Goal: Task Accomplishment & Management: Use online tool/utility

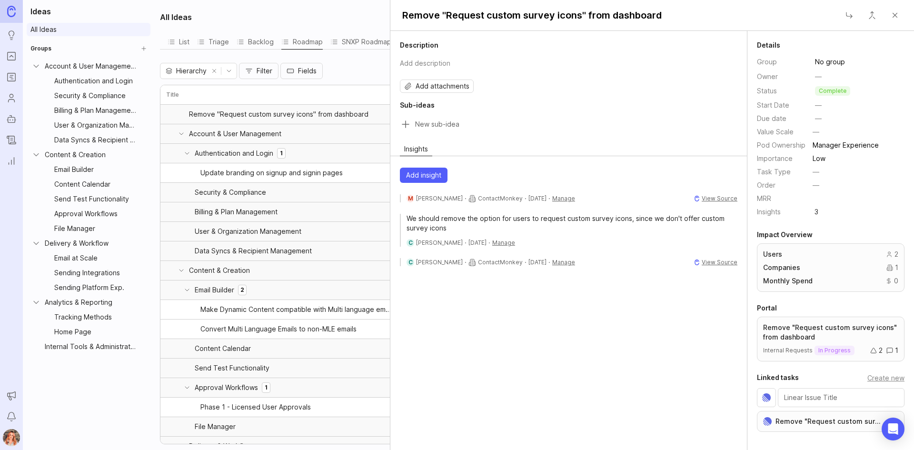
click at [38, 26] on link "All Ideas" at bounding box center [89, 29] width 124 height 13
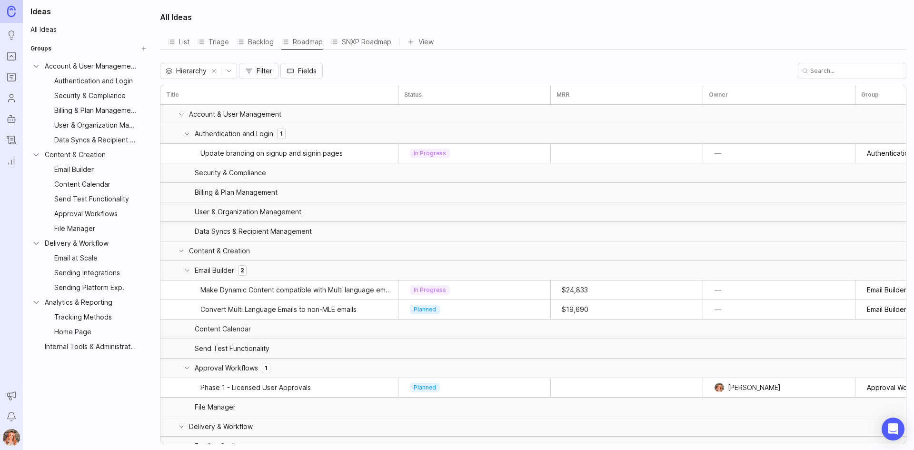
click at [353, 42] on div "SNXP Roadmap" at bounding box center [360, 41] width 61 height 13
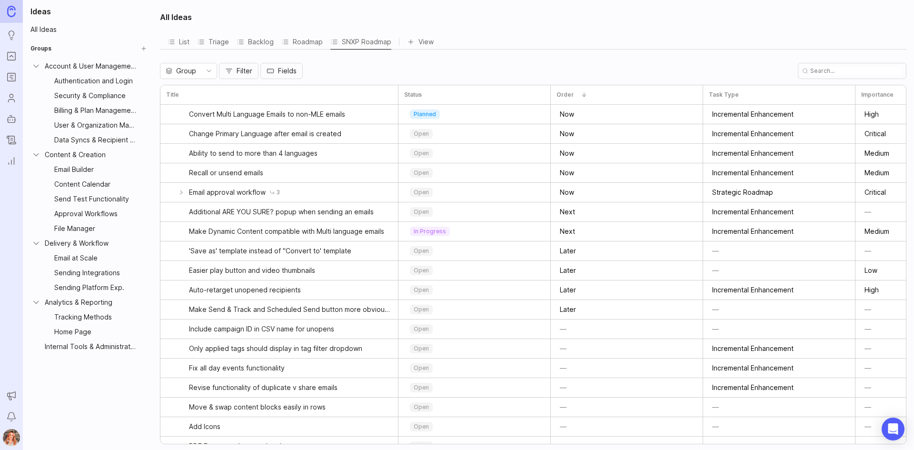
click at [857, 69] on input "text" at bounding box center [856, 71] width 92 height 9
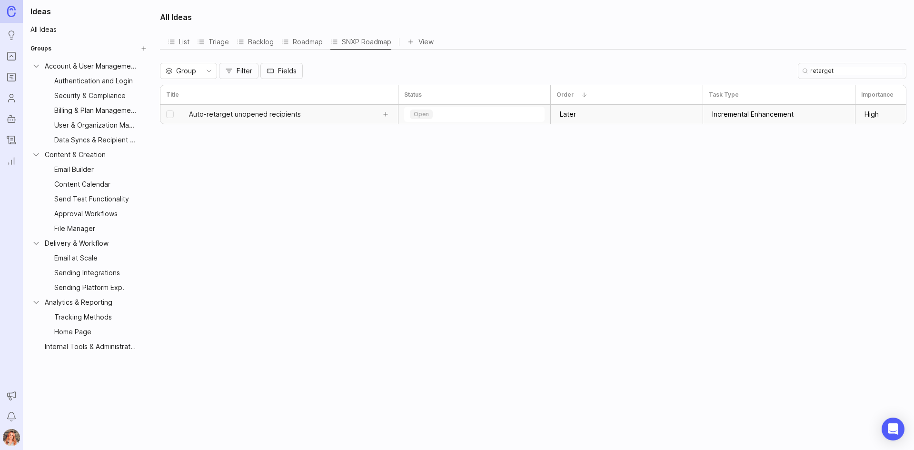
type input "retarget"
click at [353, 113] on link "Auto-retarget unopened recipients" at bounding box center [282, 114] width 186 height 19
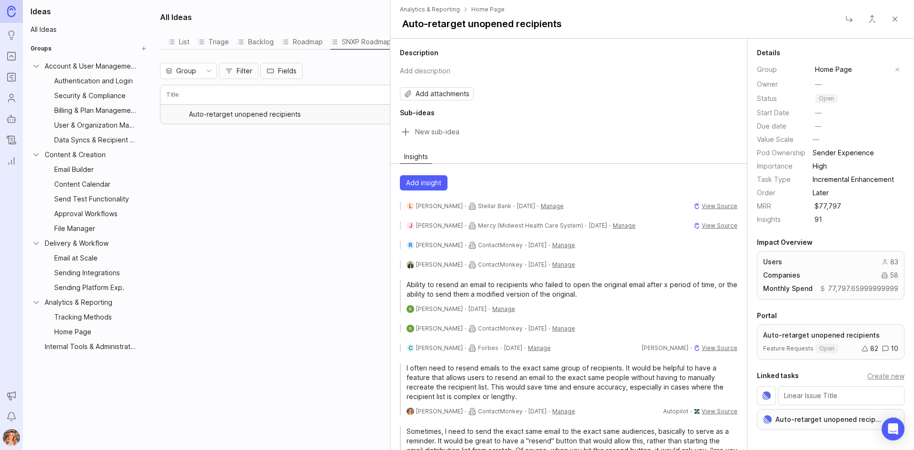
click at [429, 129] on input "Sub-idea title" at bounding box center [576, 131] width 322 height 13
click at [858, 76] on div "Home Page" at bounding box center [850, 69] width 81 height 15
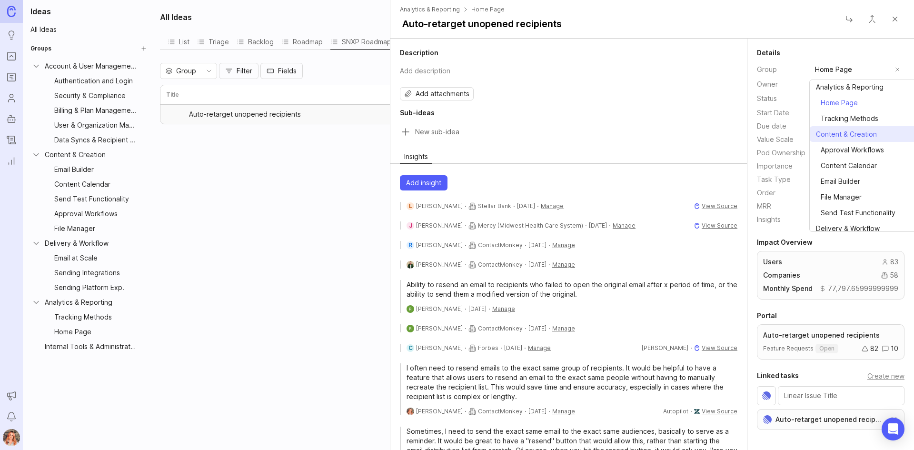
scroll to position [143, 0]
click at [857, 180] on span "Delivery & Workflow" at bounding box center [848, 181] width 64 height 10
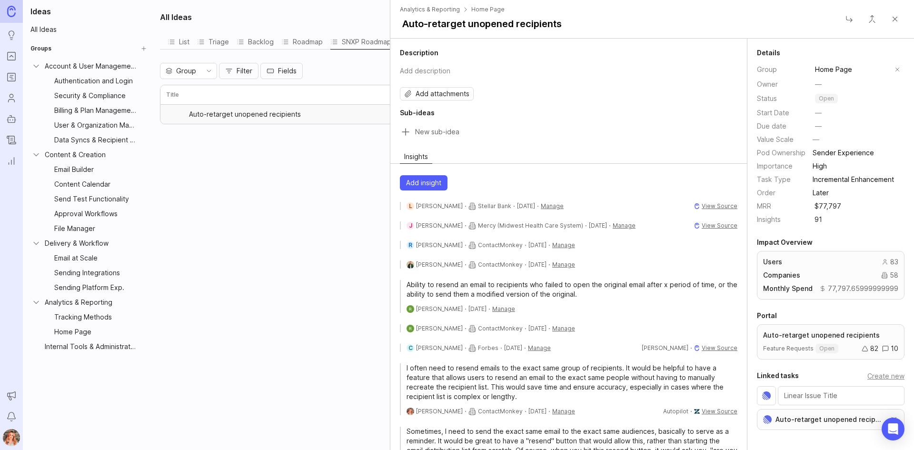
type input "Delivery & Workflow"
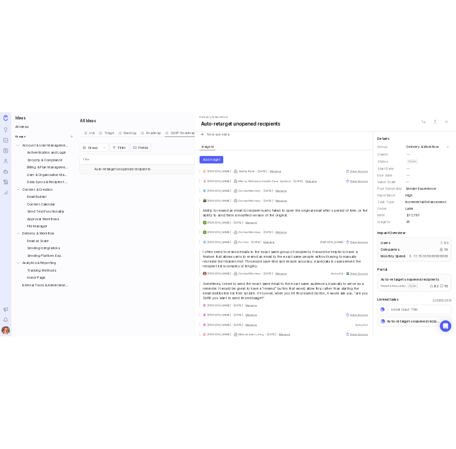
scroll to position [95, 0]
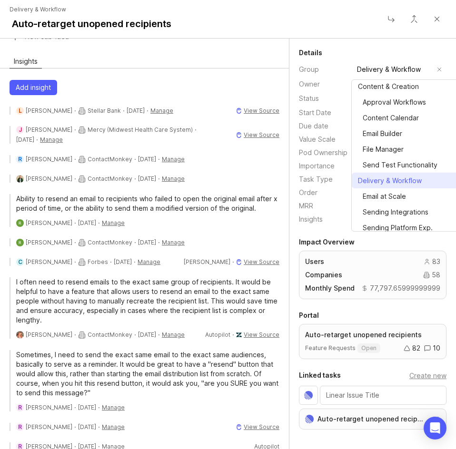
click at [387, 185] on span "Delivery & Workflow" at bounding box center [390, 181] width 64 height 10
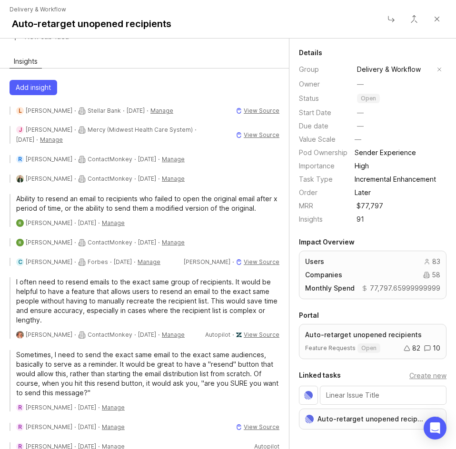
scroll to position [0, 0]
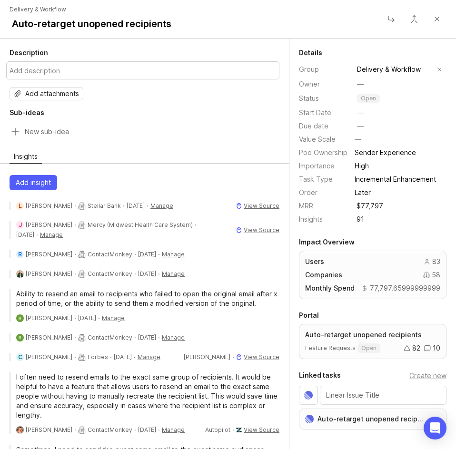
click at [38, 64] on button "Add description" at bounding box center [142, 70] width 273 height 18
